Goal: Transaction & Acquisition: Book appointment/travel/reservation

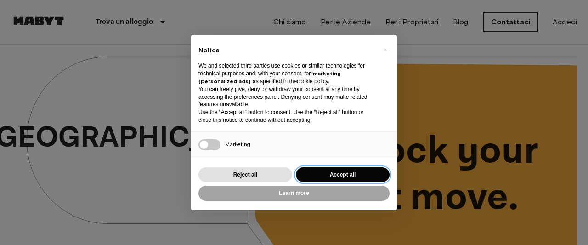
click at [351, 172] on button "Accept all" at bounding box center [343, 174] width 94 height 15
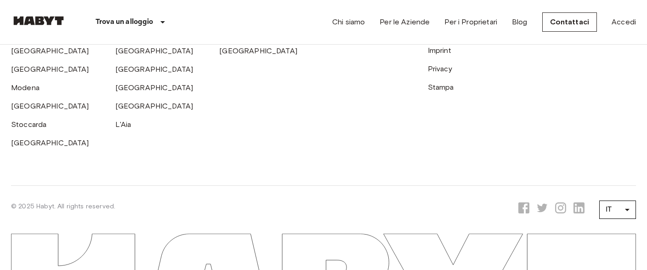
scroll to position [2574, 0]
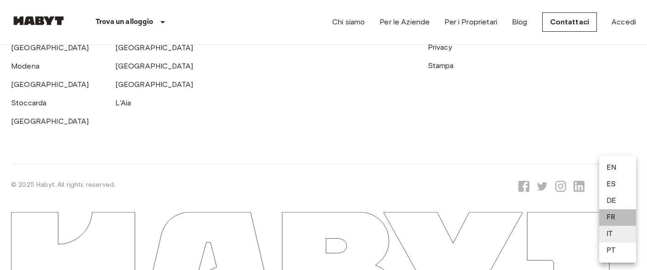
click at [588, 220] on li "FR" at bounding box center [617, 217] width 37 height 17
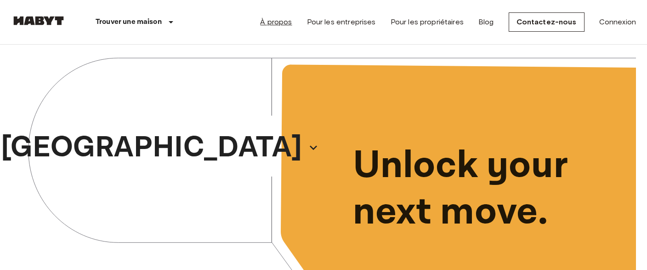
click at [274, 22] on link "À propos" at bounding box center [276, 22] width 32 height 11
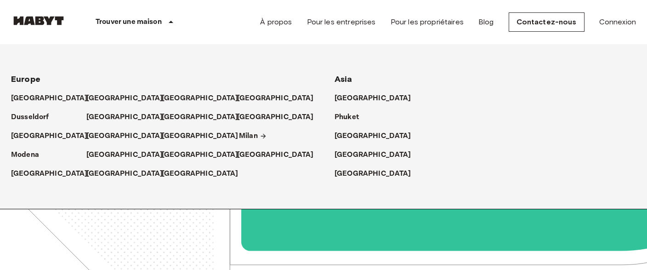
click at [251, 135] on p "Milan" at bounding box center [248, 136] width 19 height 11
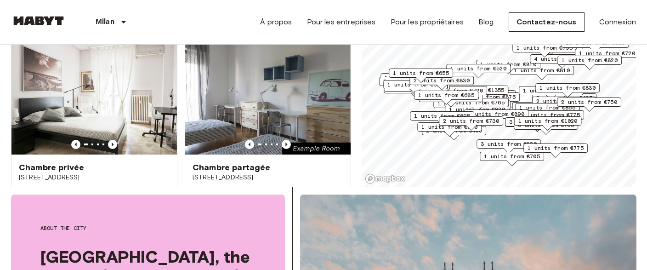
scroll to position [97, 0]
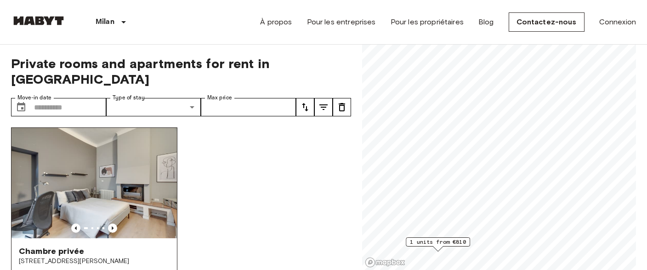
click at [89, 244] on span "[STREET_ADDRESS][PERSON_NAME]" at bounding box center [94, 260] width 151 height 9
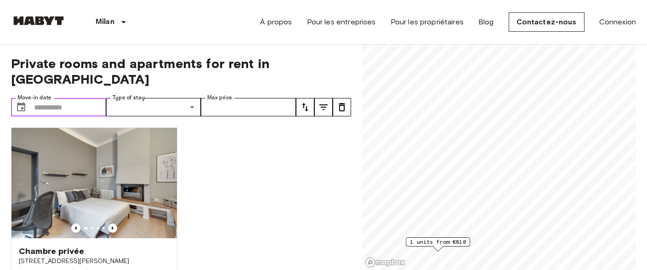
click at [42, 98] on input "Move-in date" at bounding box center [70, 107] width 72 height 18
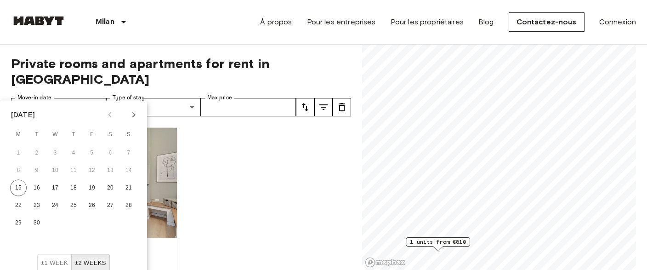
click at [132, 116] on icon "Next month" at bounding box center [133, 114] width 11 height 11
click at [132, 115] on icon "Next month" at bounding box center [133, 114] width 11 height 11
click at [111, 149] on button "1" at bounding box center [110, 153] width 17 height 17
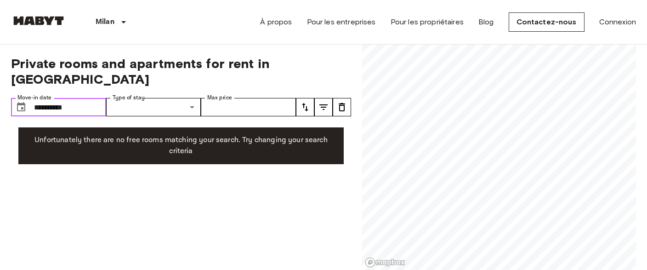
type input "**********"
click at [250, 98] on input "Max price" at bounding box center [248, 107] width 95 height 18
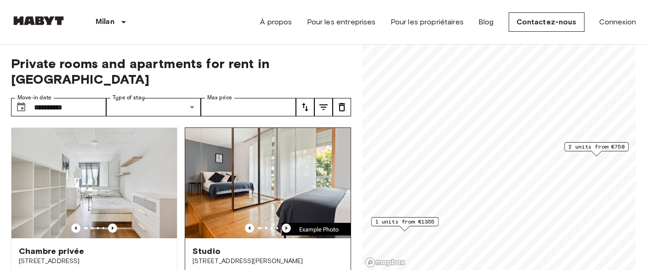
click at [285, 223] on icon "Previous image" at bounding box center [286, 227] width 9 height 9
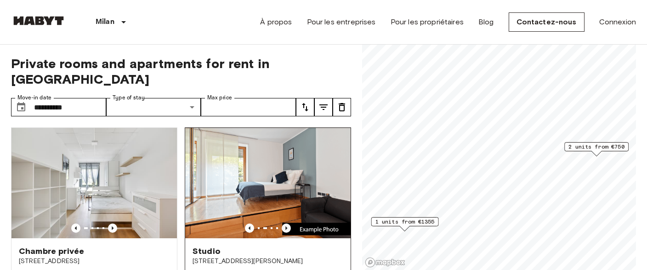
click at [286, 226] on icon "Previous image" at bounding box center [286, 228] width 2 height 4
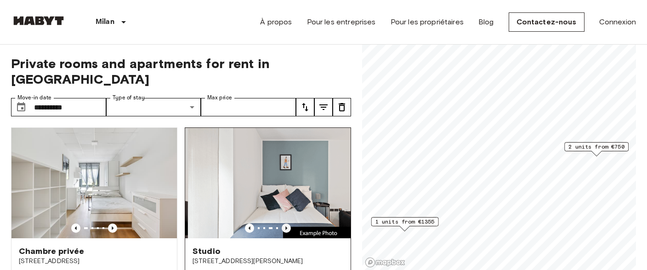
click at [286, 226] on icon "Previous image" at bounding box center [286, 228] width 2 height 4
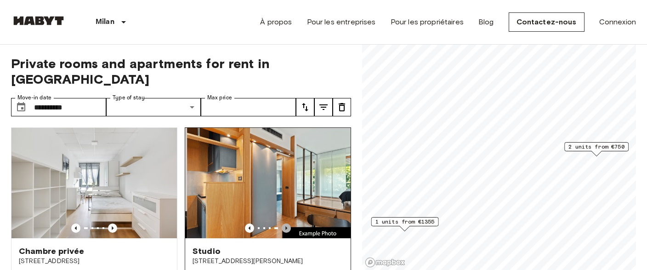
click at [286, 226] on icon "Previous image" at bounding box center [286, 228] width 2 height 4
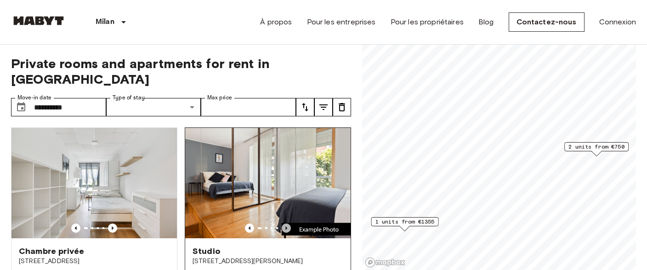
click at [286, 226] on icon "Previous image" at bounding box center [286, 228] width 2 height 4
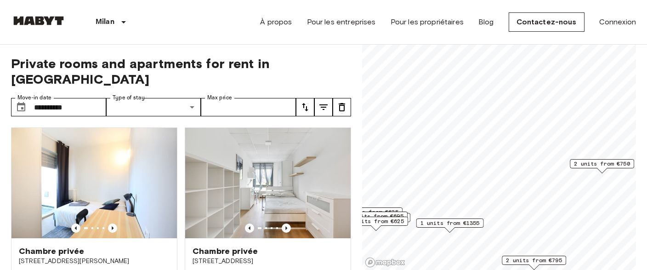
click at [588, 166] on span "2 units from €750" at bounding box center [602, 163] width 56 height 8
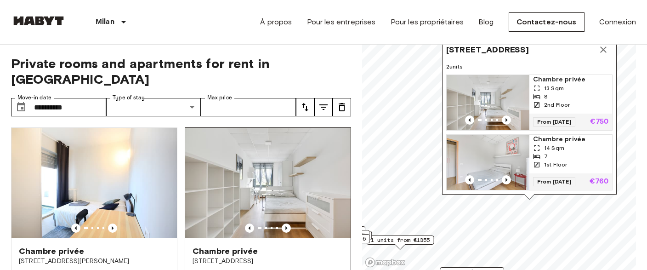
scroll to position [54, 0]
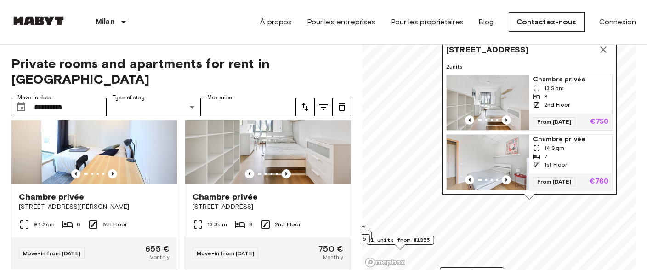
click at [588, 47] on icon "Map marker" at bounding box center [603, 49] width 11 height 11
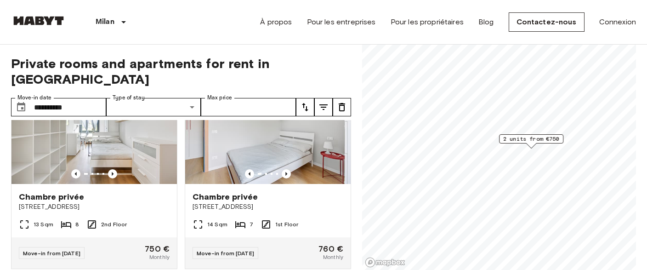
click at [531, 137] on span "2 units from €750" at bounding box center [531, 139] width 56 height 8
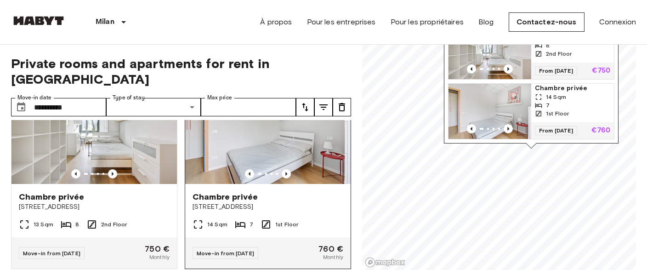
click at [218, 191] on span "Chambre privée" at bounding box center [225, 196] width 65 height 11
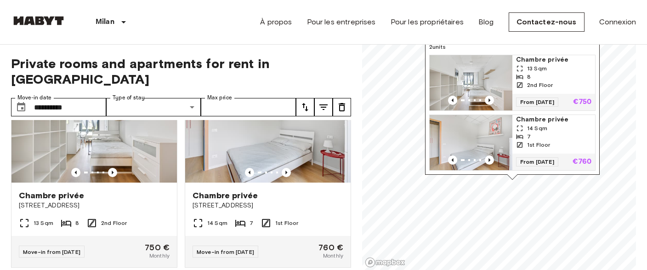
click at [358, 179] on div "**********" at bounding box center [323, 158] width 625 height 226
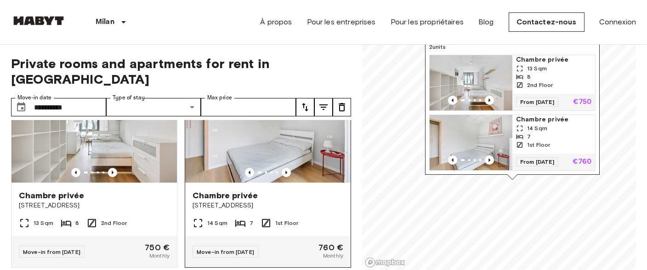
click at [247, 190] on span "Chambre privée" at bounding box center [225, 195] width 65 height 11
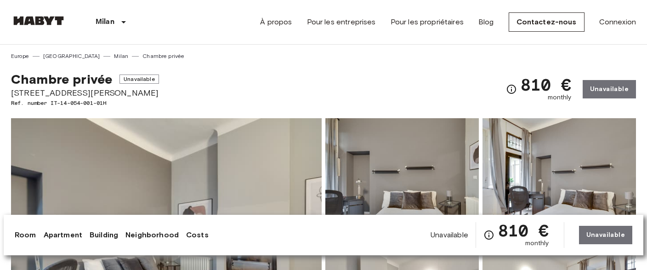
click at [222, 134] on img at bounding box center [166, 240] width 311 height 244
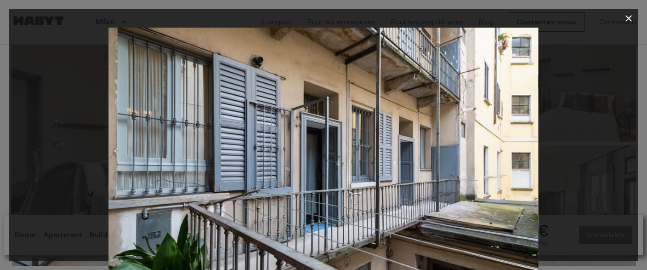
click at [594, 38] on div at bounding box center [323, 171] width 629 height 286
click at [624, 21] on icon "button" at bounding box center [628, 18] width 11 height 11
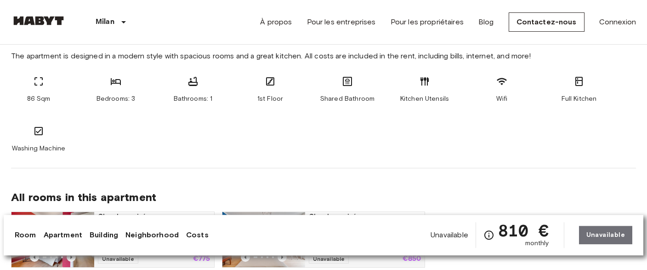
scroll to position [485, 0]
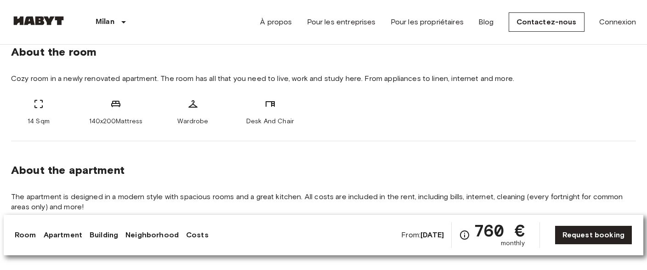
scroll to position [437, 0]
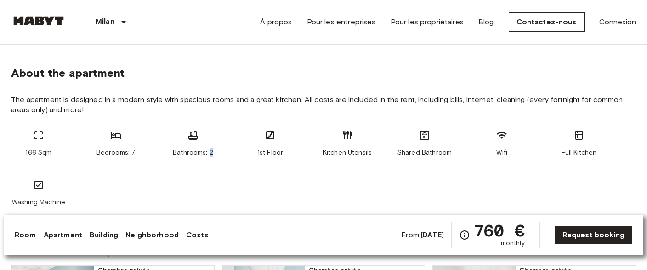
drag, startPoint x: 208, startPoint y: 152, endPoint x: 216, endPoint y: 152, distance: 7.8
click at [216, 152] on div "Bathrooms: 2" at bounding box center [192, 144] width 55 height 28
click at [217, 154] on div "Bathrooms: 2" at bounding box center [192, 144] width 55 height 28
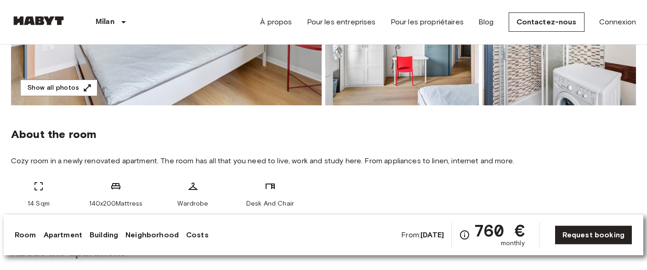
scroll to position [194, 0]
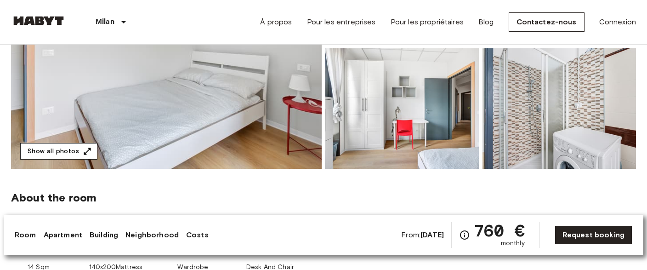
click at [89, 146] on button "Show all photos" at bounding box center [58, 151] width 77 height 17
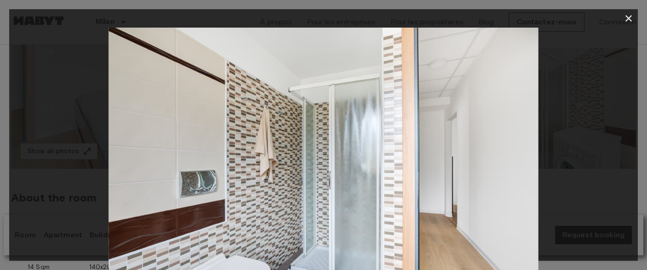
click at [630, 130] on div at bounding box center [323, 171] width 629 height 286
click at [626, 17] on icon "button" at bounding box center [628, 18] width 11 height 11
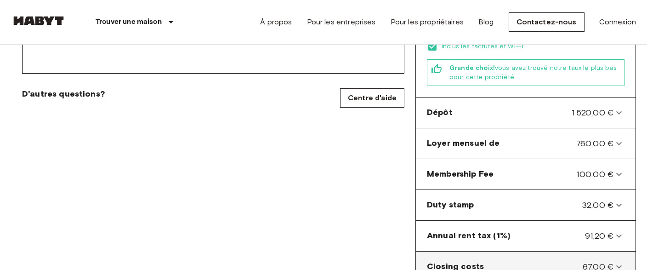
scroll to position [388, 0]
